Goal: Transaction & Acquisition: Purchase product/service

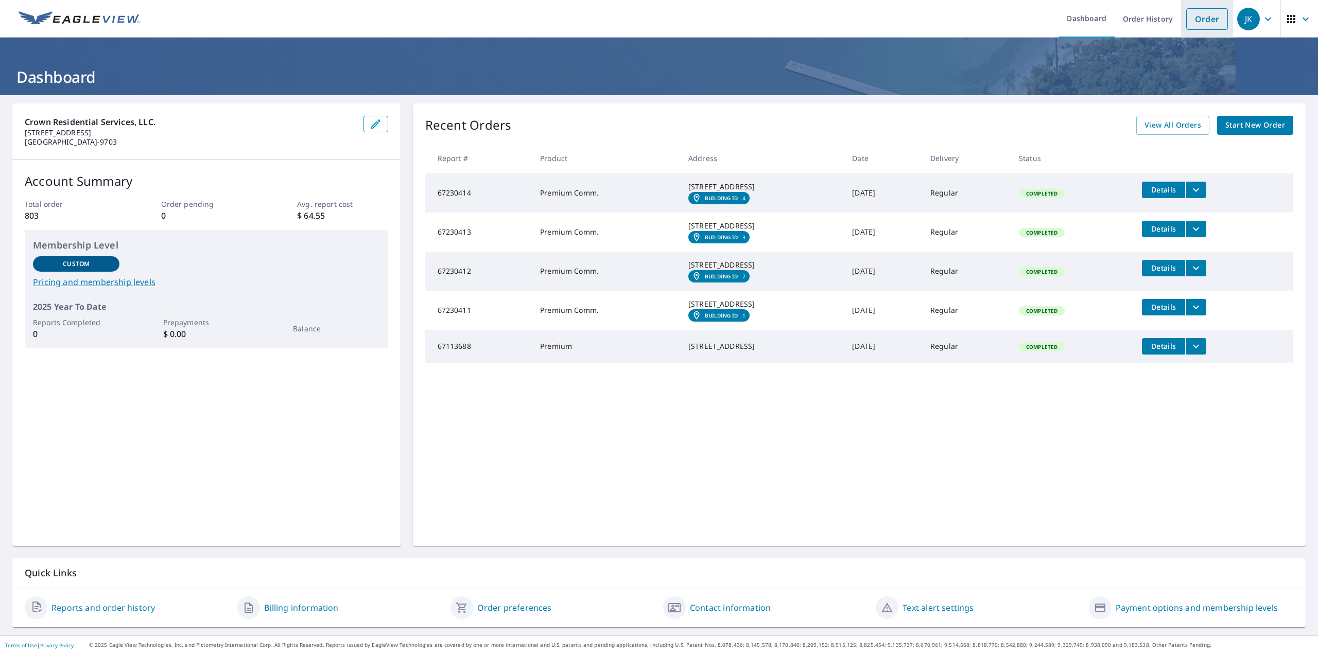
click at [1195, 23] on link "Order" at bounding box center [1207, 19] width 42 height 22
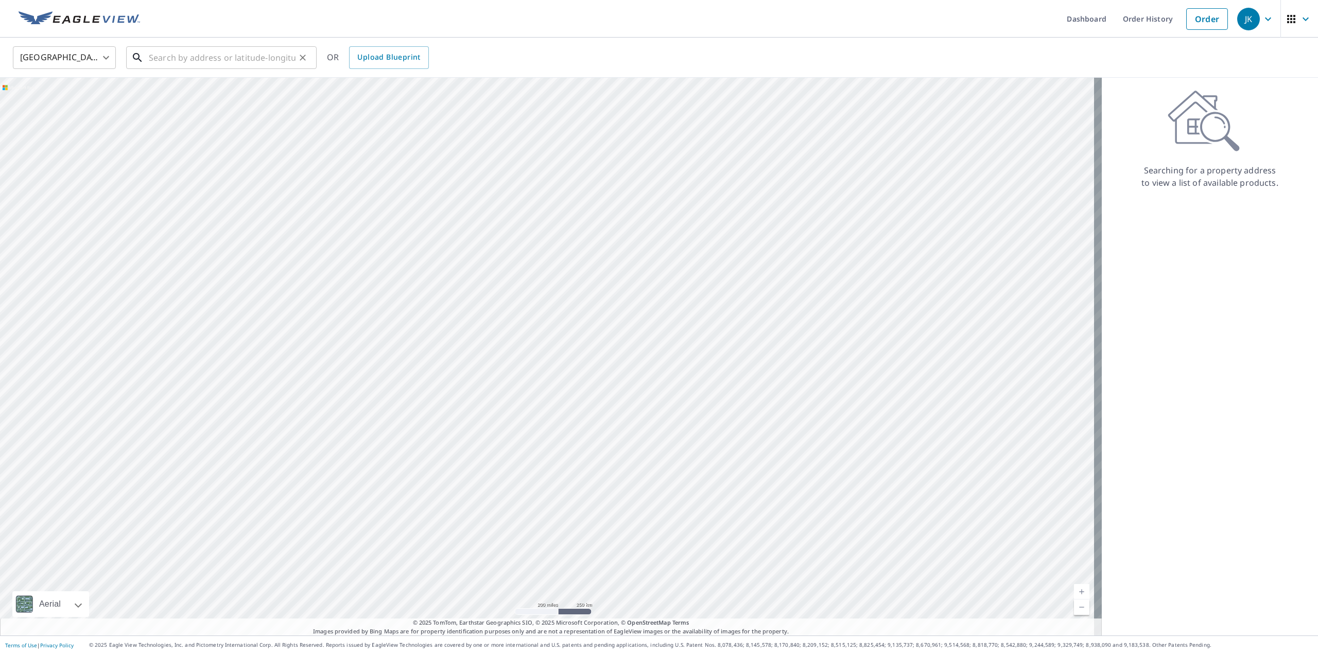
click at [231, 57] on input "text" at bounding box center [222, 57] width 147 height 29
click at [211, 96] on p "[GEOGRAPHIC_DATA]" at bounding box center [228, 99] width 162 height 10
type input "[STREET_ADDRESS]"
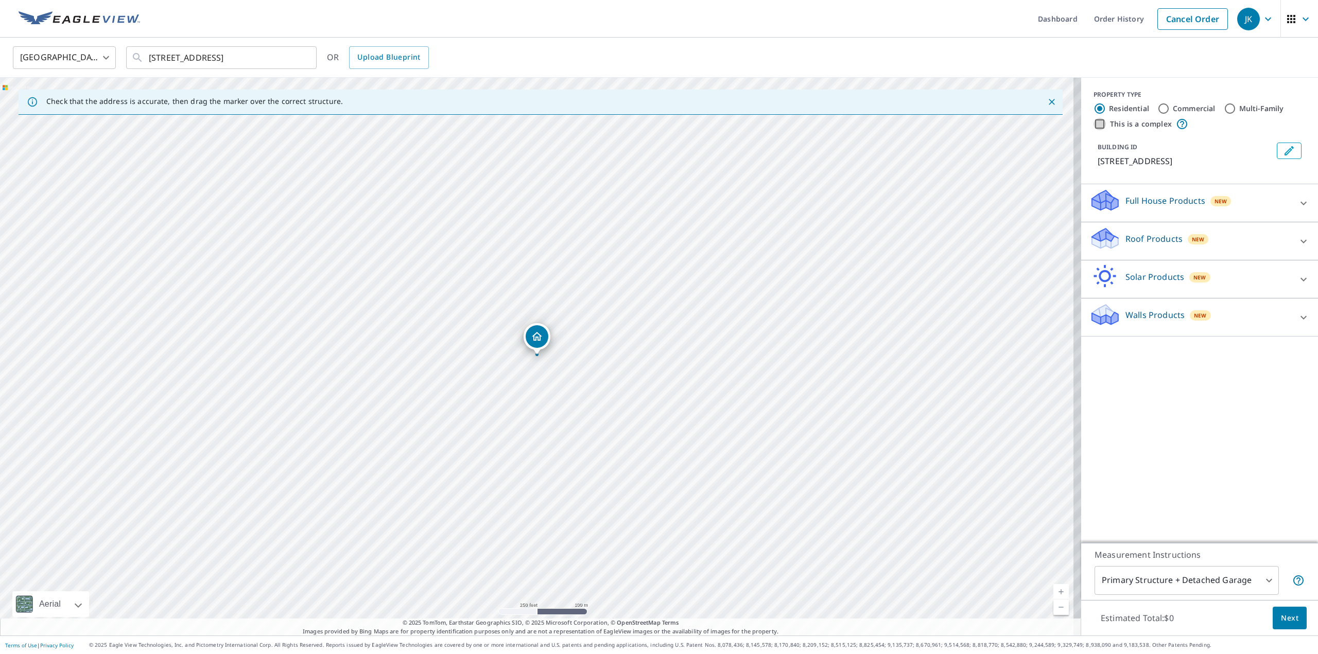
click at [1093, 125] on input "This is a complex" at bounding box center [1099, 124] width 12 height 12
checkbox input "true"
radio input "false"
radio input "true"
type input "4"
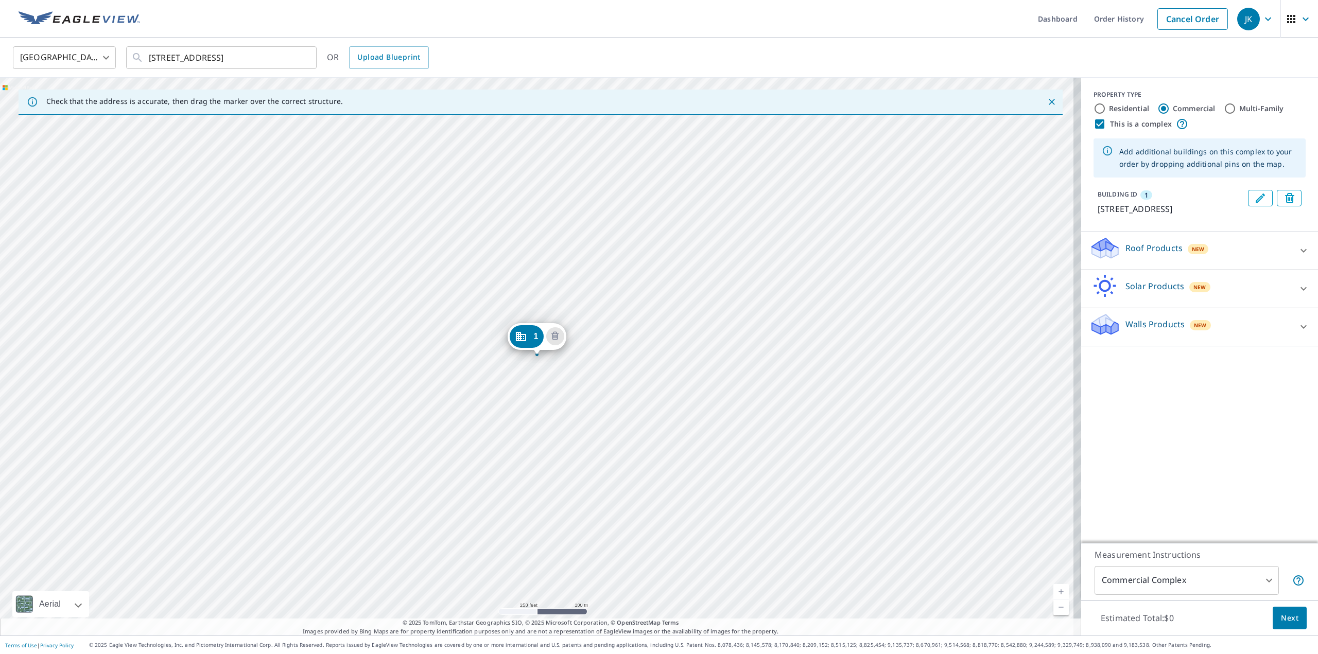
click at [1205, 259] on div "Roof Products New" at bounding box center [1190, 250] width 202 height 29
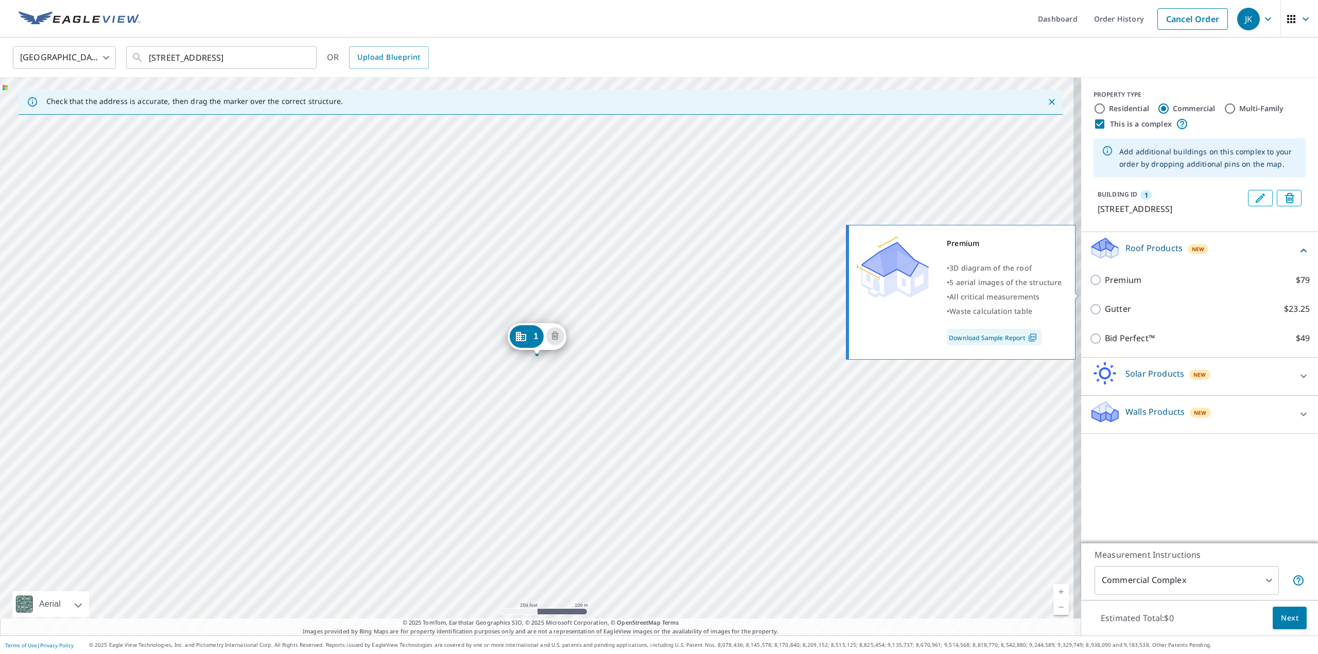
click at [1089, 286] on input "Premium $79" at bounding box center [1096, 280] width 15 height 12
checkbox input "true"
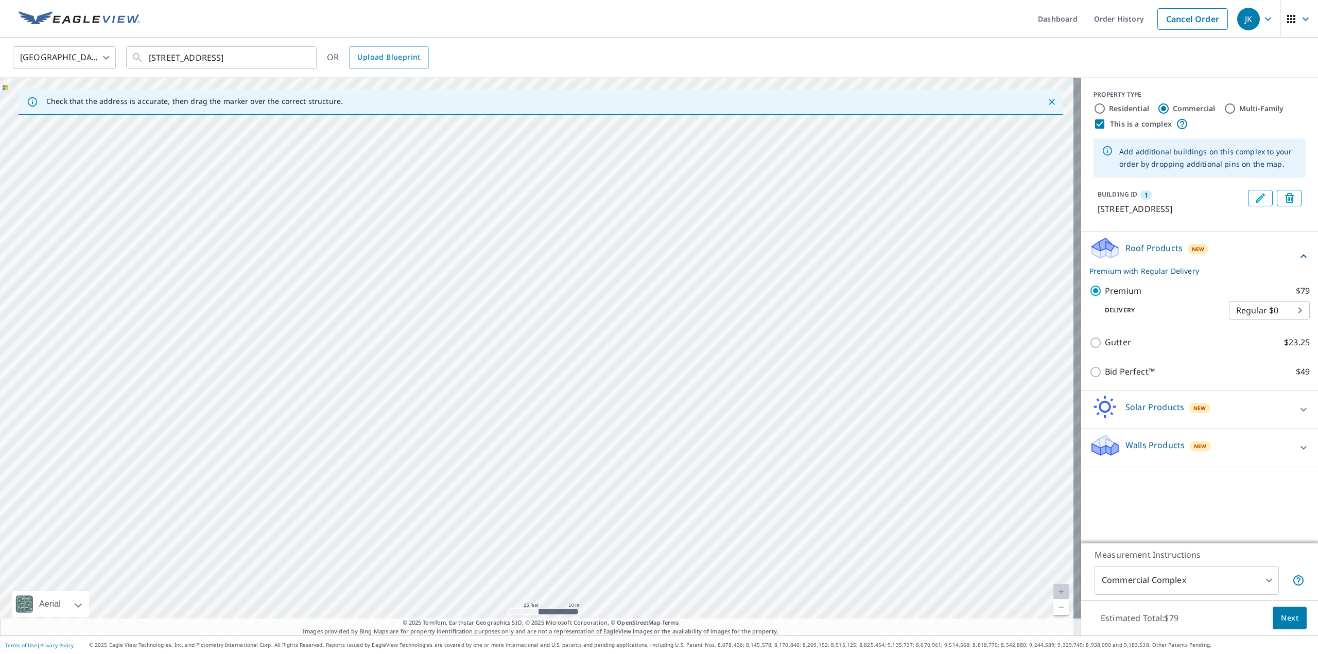
drag, startPoint x: 520, startPoint y: 447, endPoint x: 544, endPoint y: 218, distance: 230.8
click at [544, 218] on div "1 [STREET_ADDRESS]" at bounding box center [540, 357] width 1081 height 558
click at [530, 455] on div "1 [STREET_ADDRESS]" at bounding box center [540, 357] width 1081 height 558
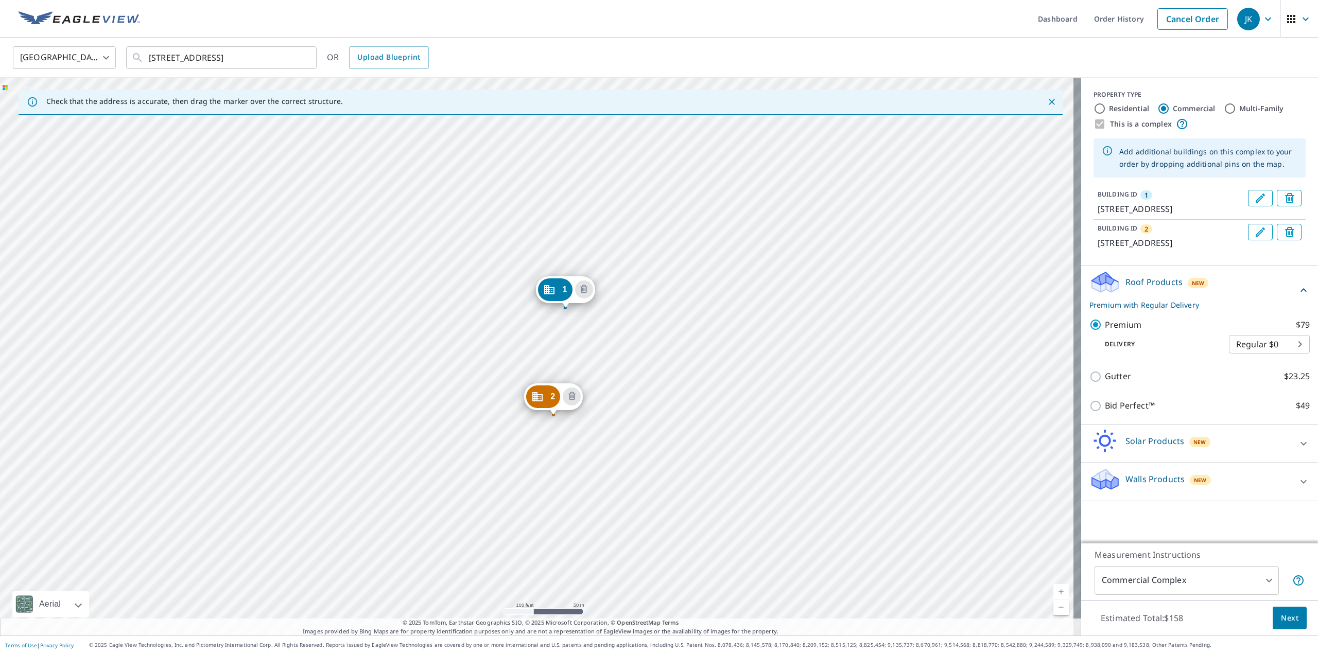
drag, startPoint x: 549, startPoint y: 416, endPoint x: 566, endPoint y: 373, distance: 47.1
click at [565, 373] on div "2 [STREET_ADDRESS] 1 [STREET_ADDRESS]" at bounding box center [540, 357] width 1081 height 558
click at [134, 388] on div "2 [STREET_ADDRESS] 1 [STREET_ADDRESS]" at bounding box center [540, 357] width 1081 height 558
click at [136, 393] on div "2 [STREET_ADDRESS] 1 [STREET_ADDRESS]" at bounding box center [540, 357] width 1081 height 558
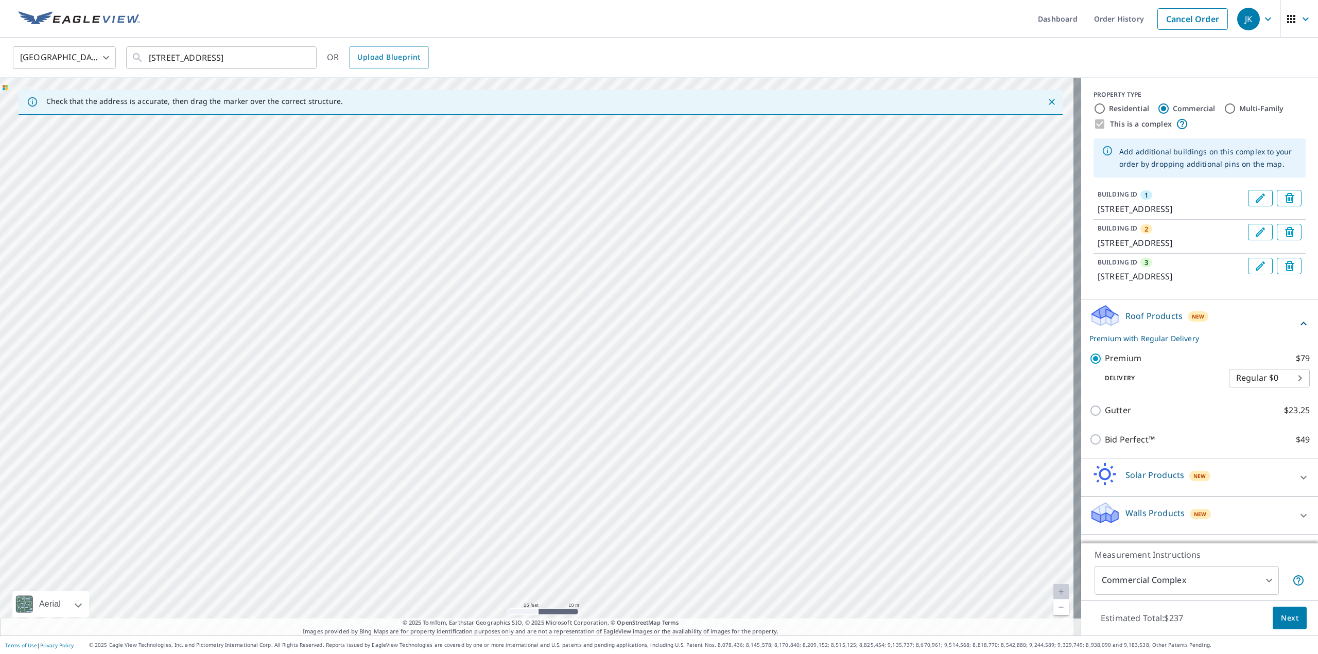
click at [754, 300] on div "2 [STREET_ADDRESS] 3 [STREET_ADDRESS] 1 [STREET_ADDRESS]" at bounding box center [540, 357] width 1081 height 558
click at [757, 288] on div "2 [STREET_ADDRESS] 3 [STREET_ADDRESS] 1 [STREET_ADDRESS]" at bounding box center [540, 357] width 1081 height 558
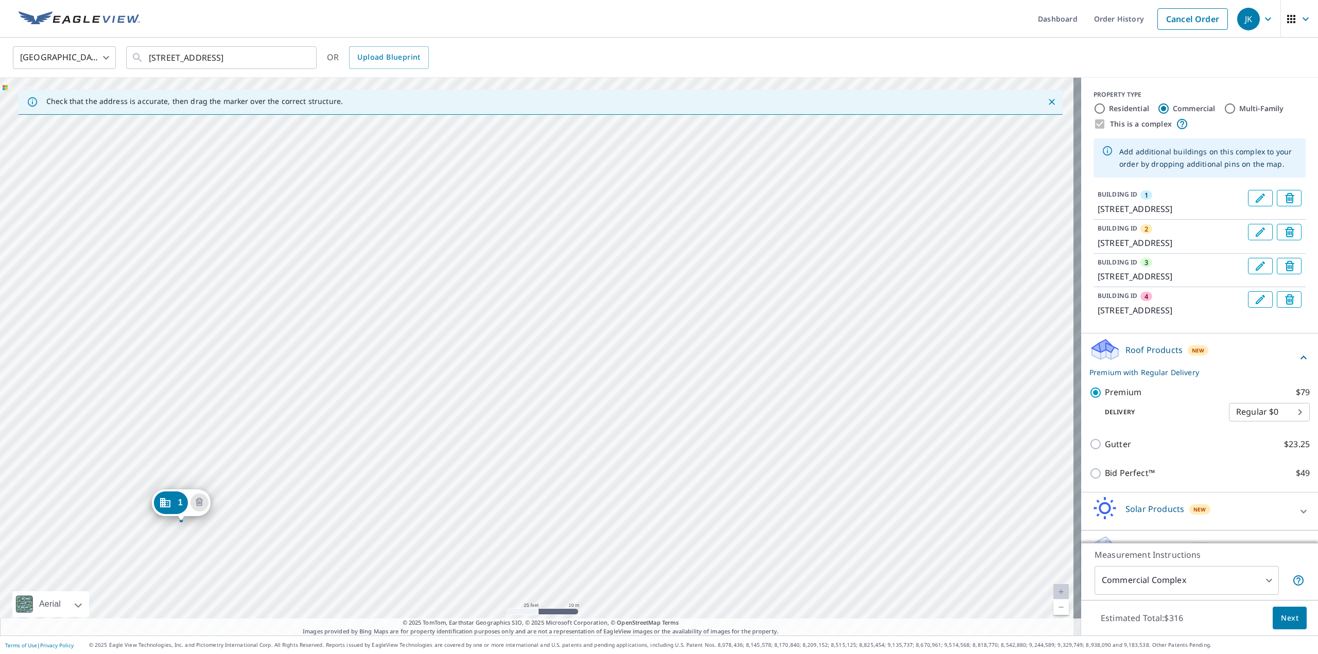
drag, startPoint x: 871, startPoint y: 389, endPoint x: 770, endPoint y: 407, distance: 102.5
click at [770, 407] on div "2 [STREET_ADDRESS] 3 [STREET_ADDRESS] 4 [STREET_ADDRESS] 1 [STREET_ADDRESS]" at bounding box center [540, 357] width 1081 height 558
click at [836, 292] on div "2 [STREET_ADDRESS] 3 [STREET_ADDRESS] 4 [STREET_ADDRESS] 1 [STREET_ADDRESS]" at bounding box center [540, 357] width 1081 height 558
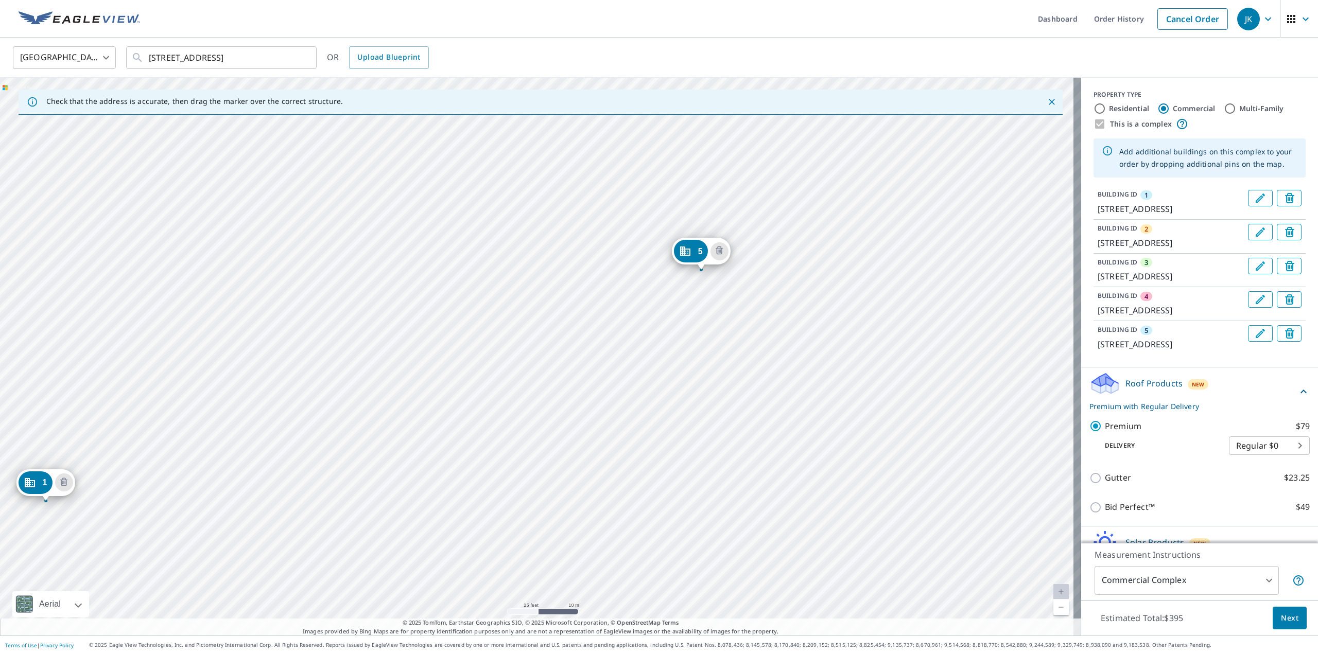
drag, startPoint x: 826, startPoint y: 368, endPoint x: 412, endPoint y: 496, distance: 433.2
click at [412, 496] on div "2 [STREET_ADDRESS] 3 [STREET_ADDRESS] 4 [STREET_ADDRESS] 5 [STREET_ADDRESS] 1 […" at bounding box center [540, 357] width 1081 height 558
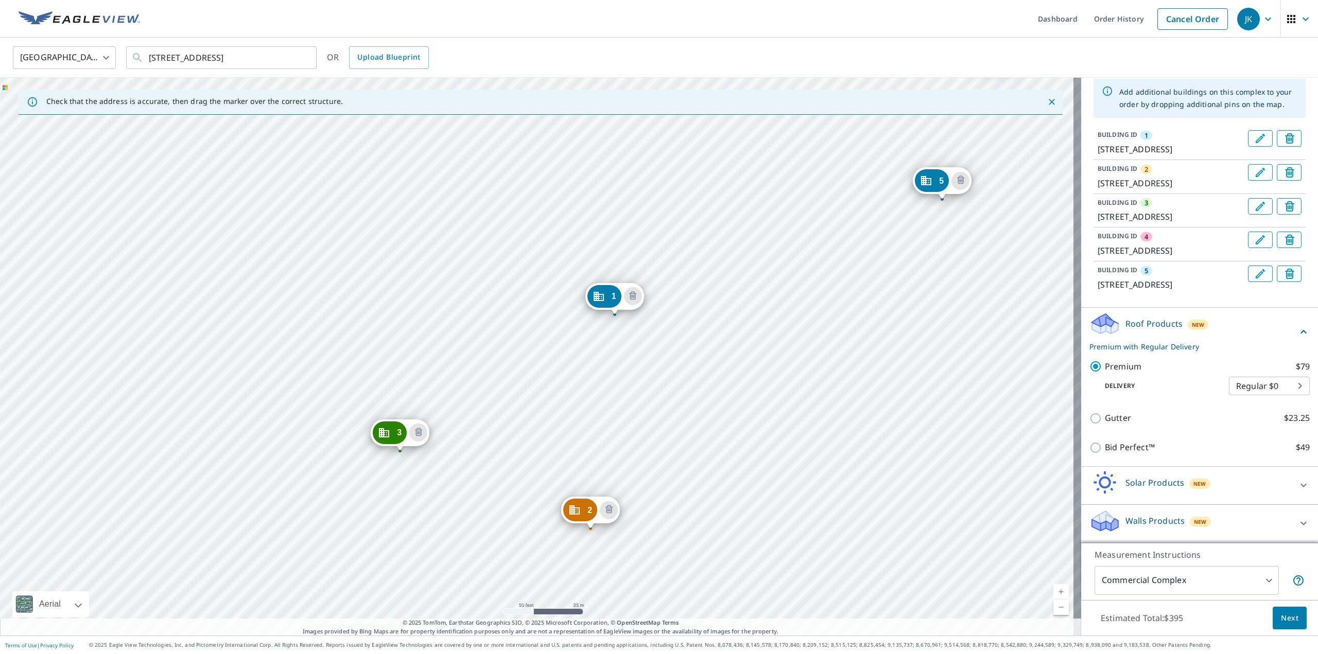
scroll to position [121, 0]
click at [1287, 620] on span "Next" at bounding box center [1289, 618] width 17 height 13
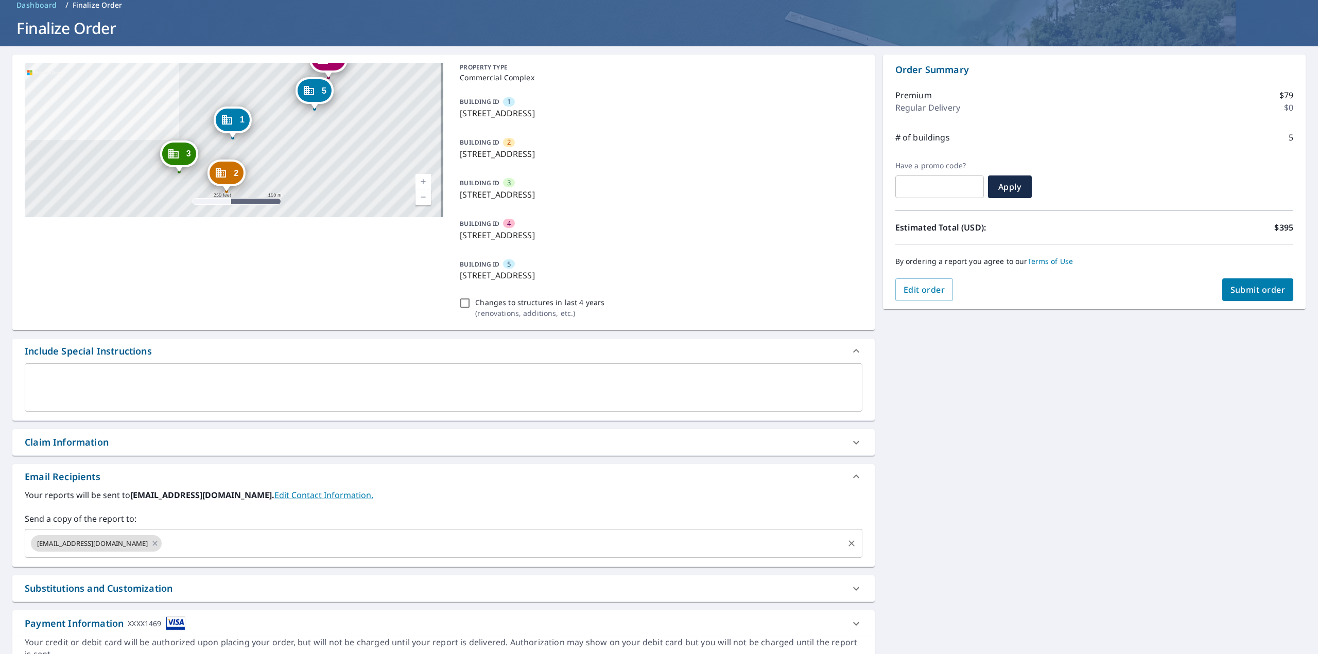
scroll to position [51, 0]
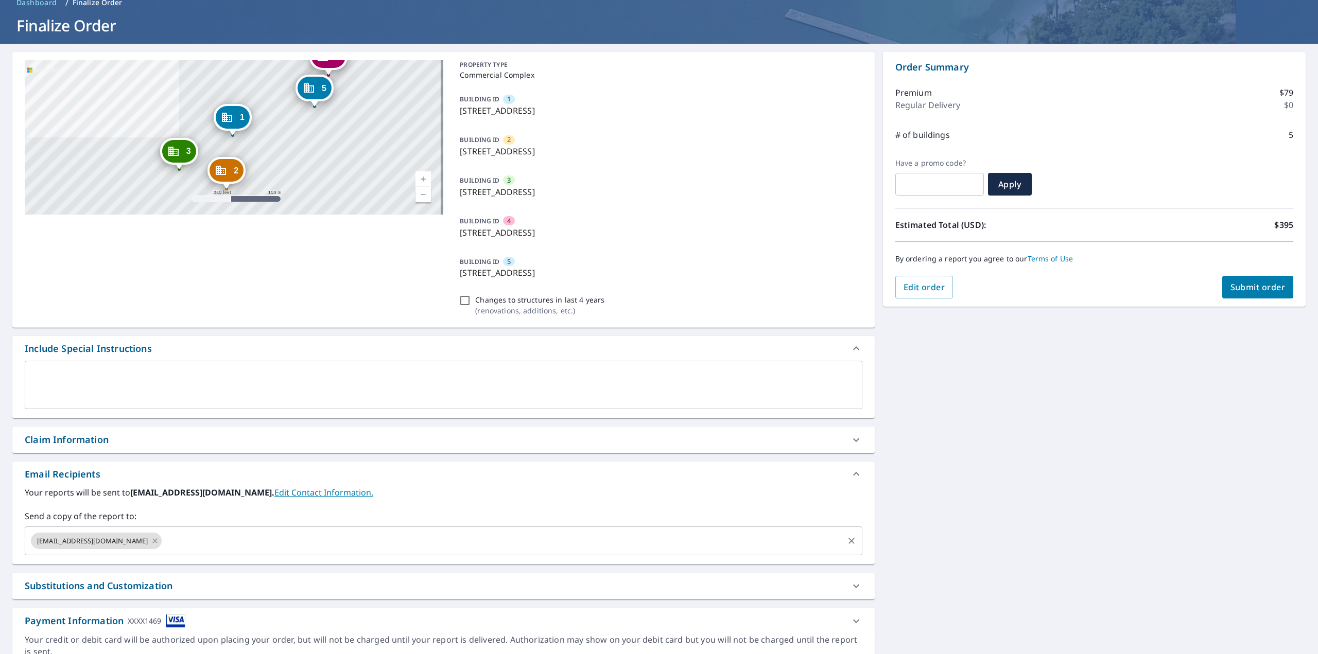
click at [163, 542] on input "text" at bounding box center [502, 541] width 678 height 20
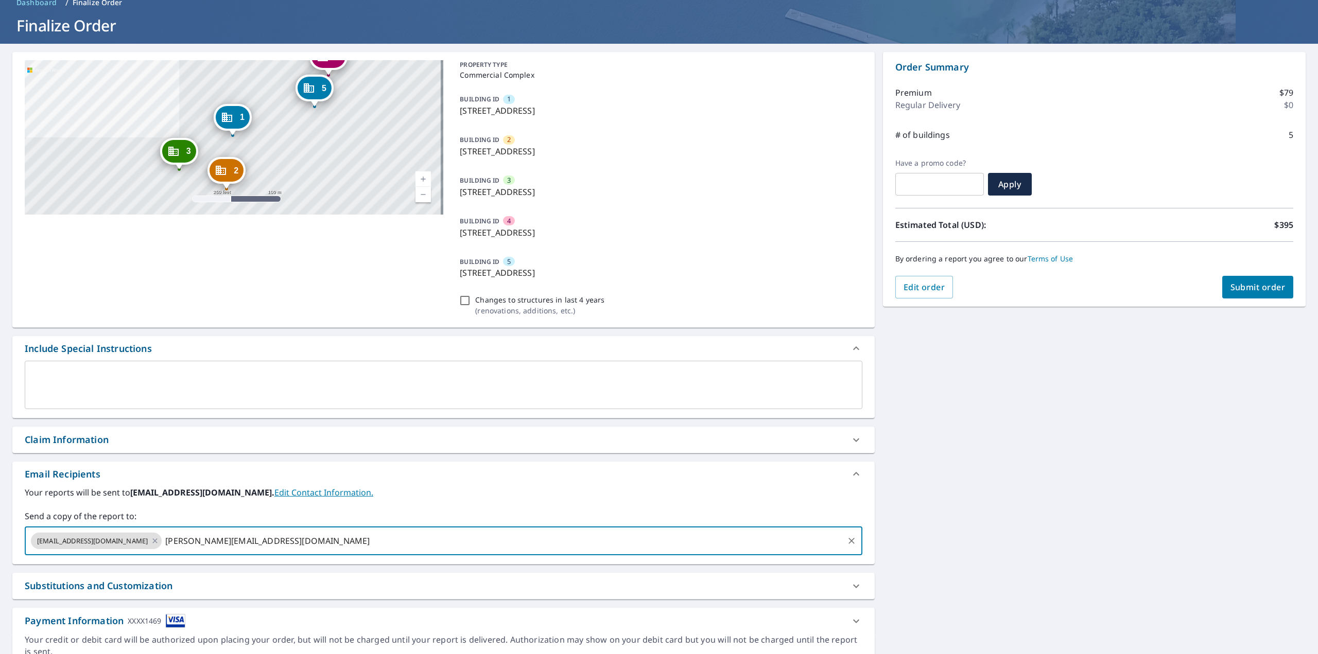
click at [249, 537] on input "[PERSON_NAME][EMAIL_ADDRESS][DOMAIN_NAME]" at bounding box center [502, 541] width 678 height 20
click at [249, 538] on input "[PERSON_NAME][EMAIL_ADDRESS][DOMAIN_NAME]" at bounding box center [502, 541] width 678 height 20
click at [171, 542] on input "[PERSON_NAME][EMAIL_ADDRESS][DOMAIN_NAME]" at bounding box center [502, 541] width 678 height 20
click at [262, 538] on input "[PERSON_NAME][EMAIL_ADDRESS][DOMAIN_NAME]" at bounding box center [502, 541] width 678 height 20
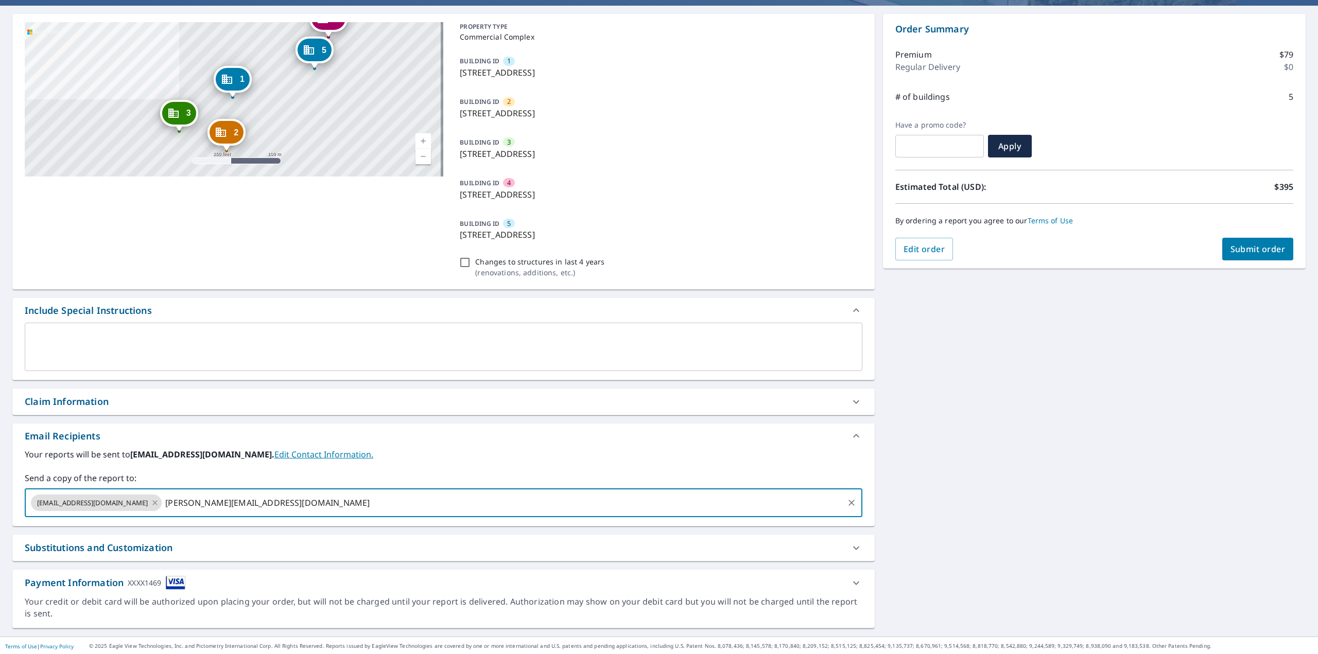
scroll to position [91, 0]
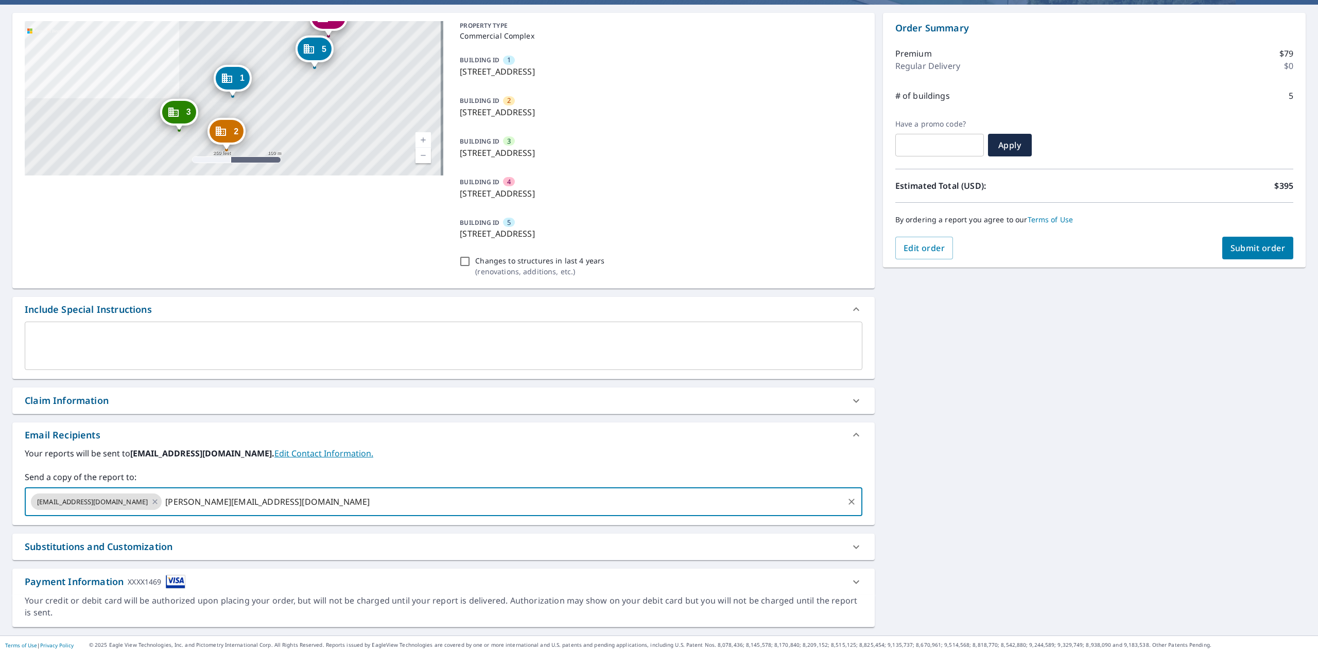
type input "[PERSON_NAME][EMAIL_ADDRESS][DOMAIN_NAME]"
click at [1048, 351] on div "2 [STREET_ADDRESS] 3 [STREET_ADDRESS] 4 [STREET_ADDRESS] 5 [STREET_ADDRESS] 1 […" at bounding box center [659, 320] width 1318 height 631
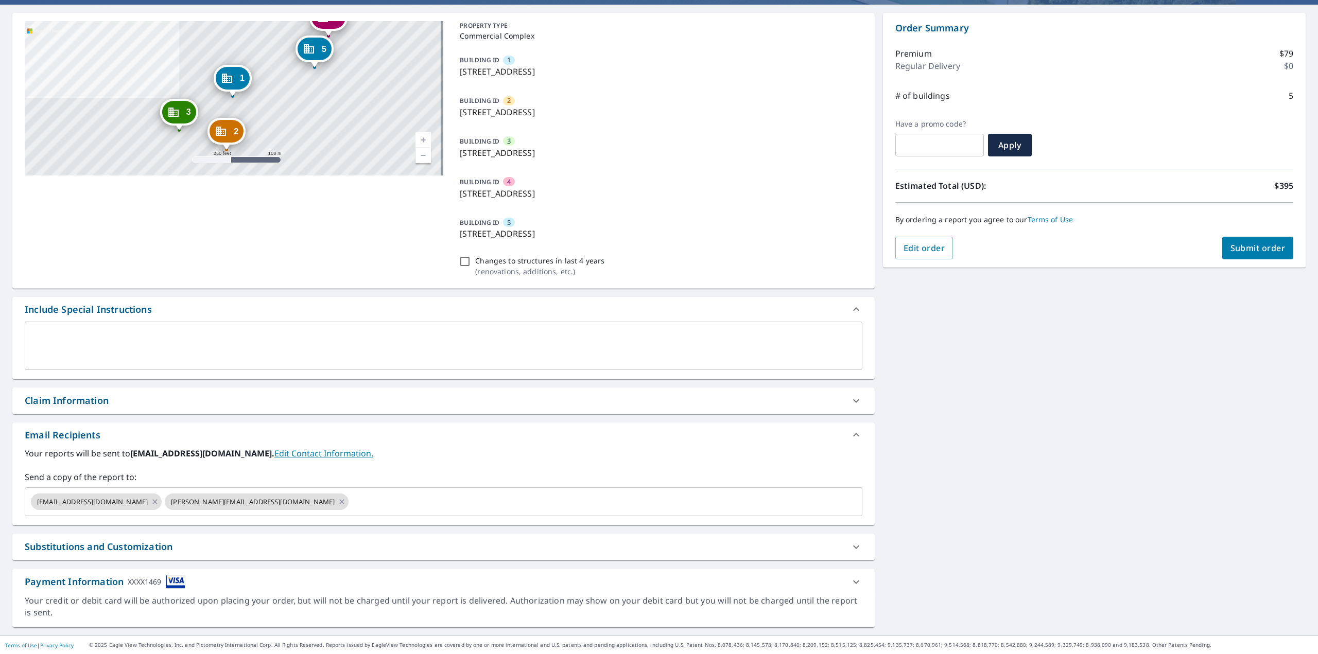
click at [1237, 252] on span "Submit order" at bounding box center [1257, 247] width 55 height 11
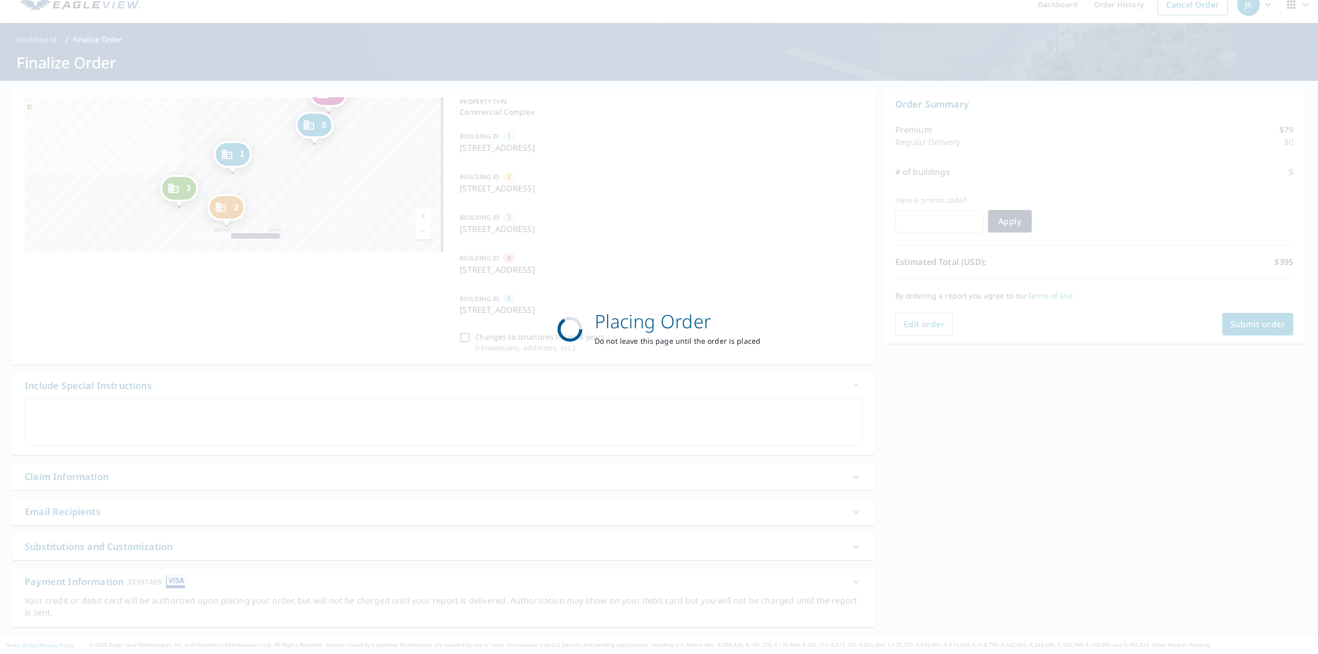
scroll to position [14, 0]
